Goal: Task Accomplishment & Management: Manage account settings

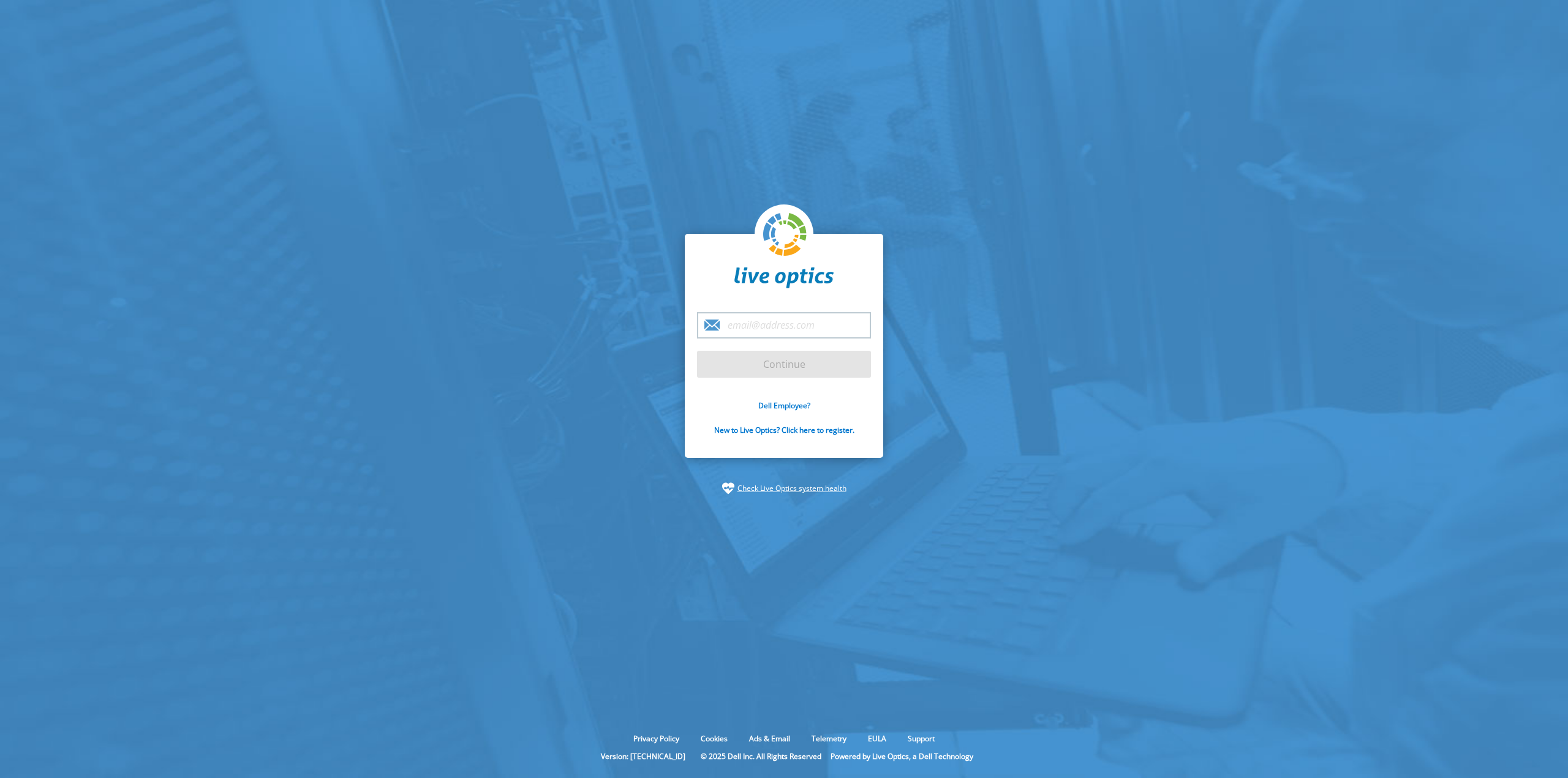
type input "[EMAIL_ADDRESS][PERSON_NAME][DOMAIN_NAME]"
click at [798, 361] on input "Continue" at bounding box center [783, 364] width 174 height 27
click at [794, 362] on input "Continue" at bounding box center [783, 364] width 174 height 27
click at [789, 366] on input "Continue" at bounding box center [783, 364] width 174 height 27
click at [738, 361] on input "Continue" at bounding box center [783, 364] width 174 height 27
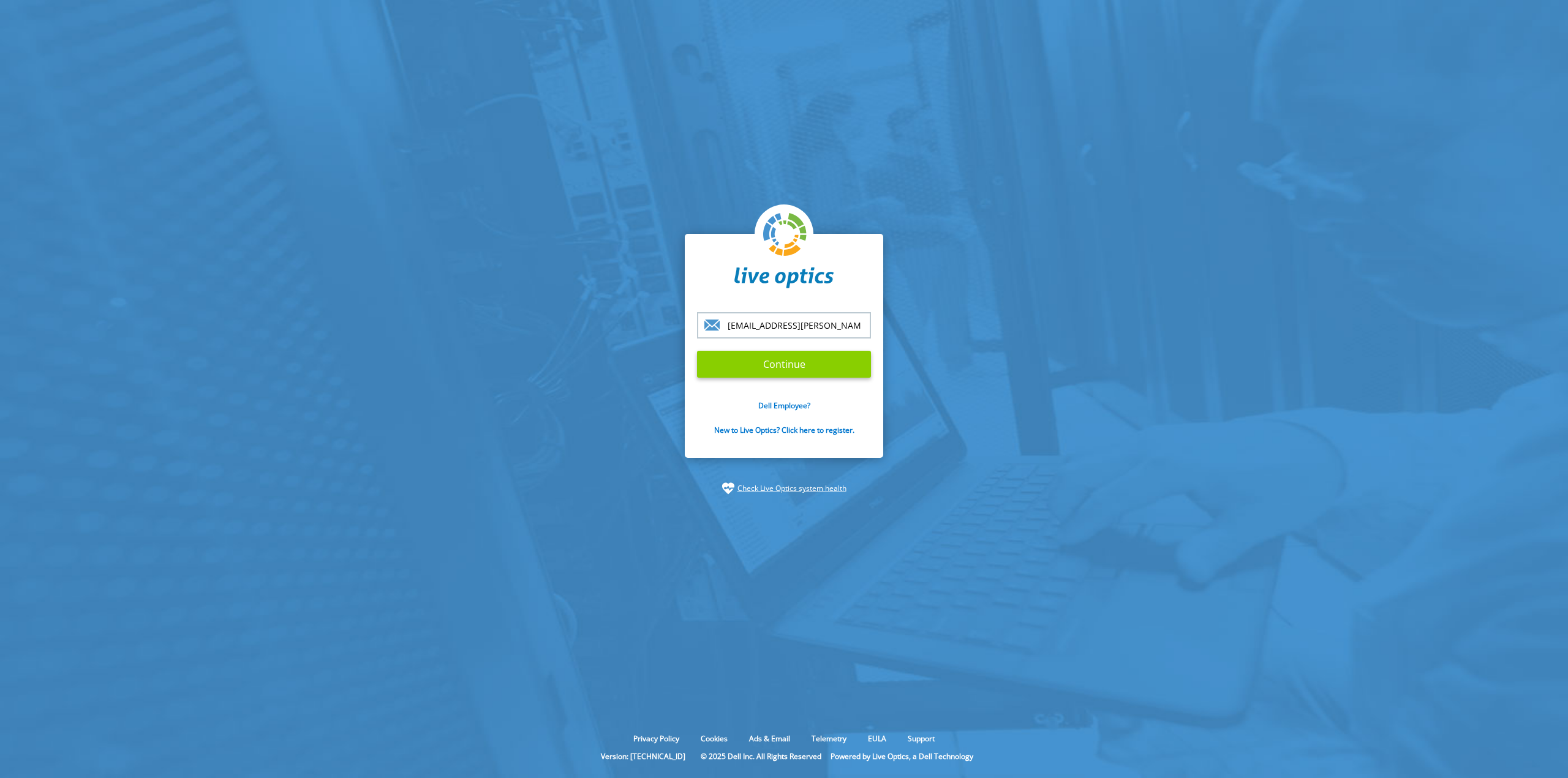
click at [738, 361] on input "Continue" at bounding box center [783, 364] width 174 height 27
click at [738, 359] on input "Continue" at bounding box center [783, 364] width 174 height 27
